Goal: Transaction & Acquisition: Obtain resource

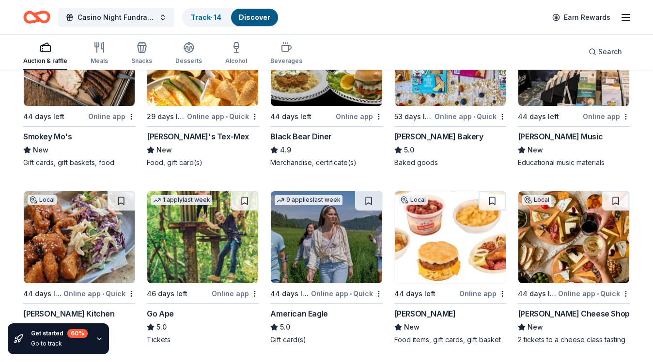
scroll to position [1446, 0]
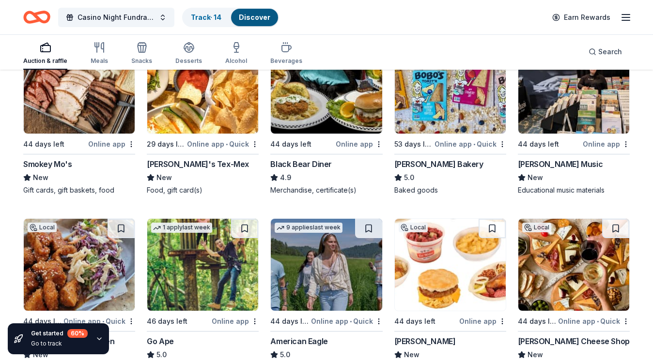
click at [579, 278] on img at bounding box center [573, 265] width 111 height 92
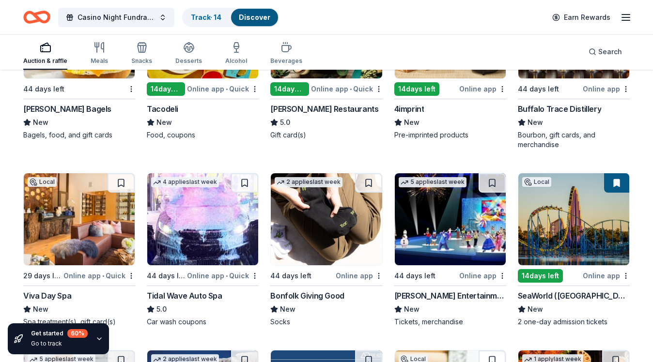
scroll to position [2270, 0]
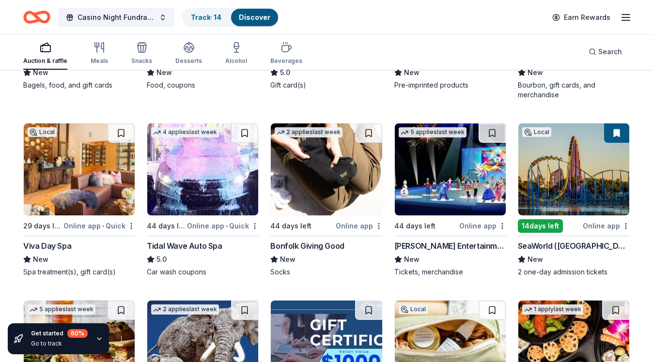
click at [204, 203] on img at bounding box center [202, 170] width 111 height 92
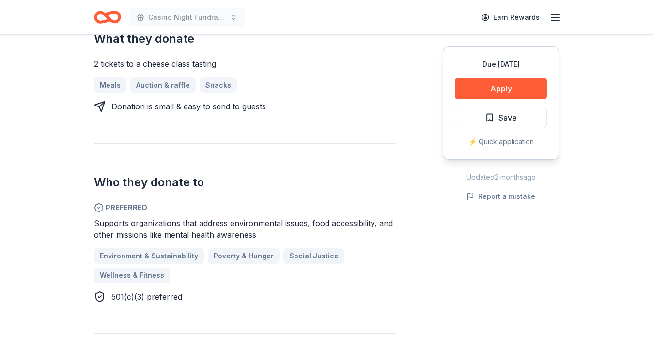
scroll to position [415, 0]
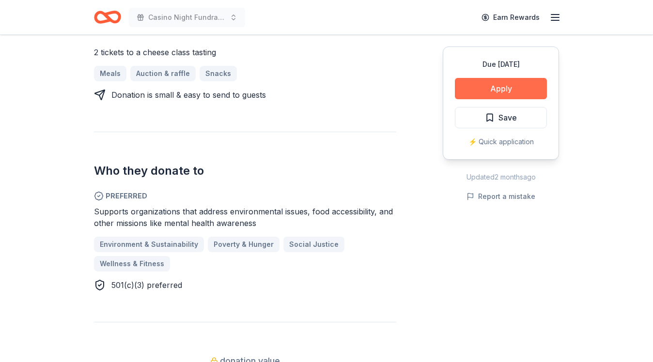
click at [508, 89] on button "Apply" at bounding box center [501, 88] width 92 height 21
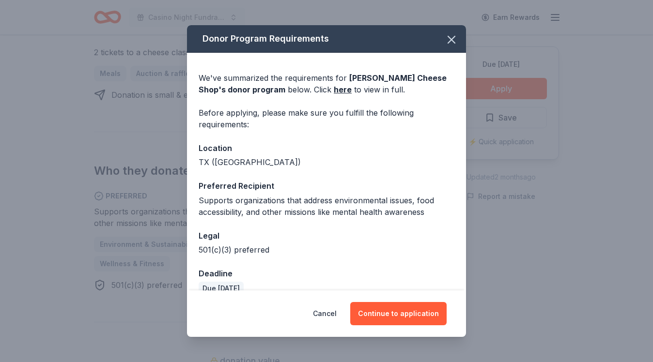
scroll to position [16, 0]
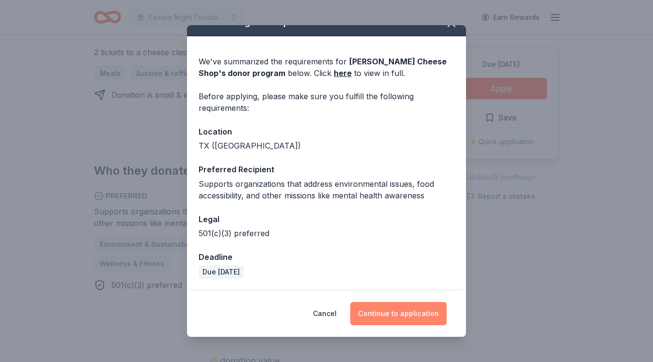
click at [404, 313] on button "Continue to application" at bounding box center [398, 313] width 96 height 23
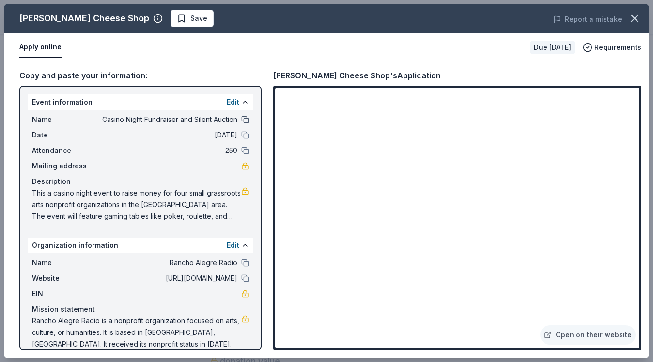
click at [245, 122] on button at bounding box center [245, 120] width 8 height 8
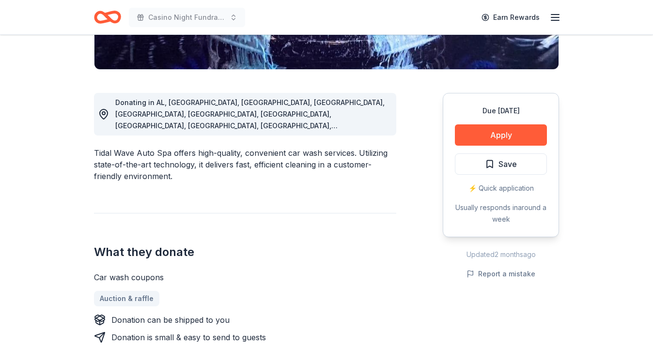
scroll to position [208, 0]
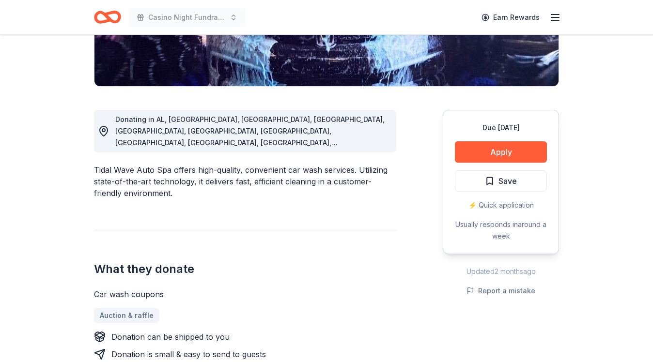
drag, startPoint x: 95, startPoint y: 158, endPoint x: 134, endPoint y: 156, distance: 38.8
click at [133, 164] on div "Tidal Wave Auto Spa offers high-quality, convenient car wash services. Utilizin…" at bounding box center [245, 181] width 302 height 35
